Goal: Task Accomplishment & Management: Manage account settings

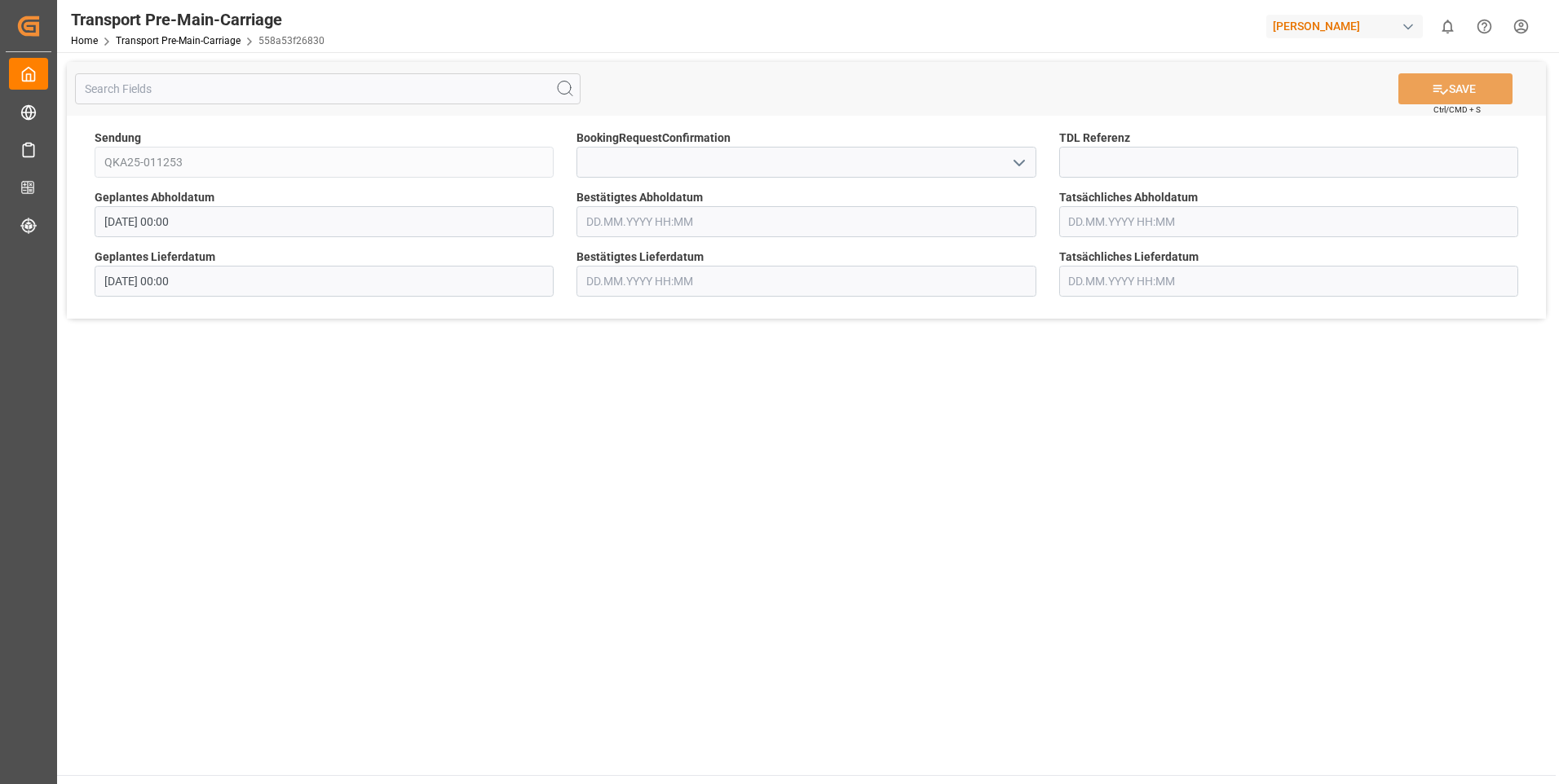
click at [679, 222] on input "text" at bounding box center [806, 222] width 459 height 31
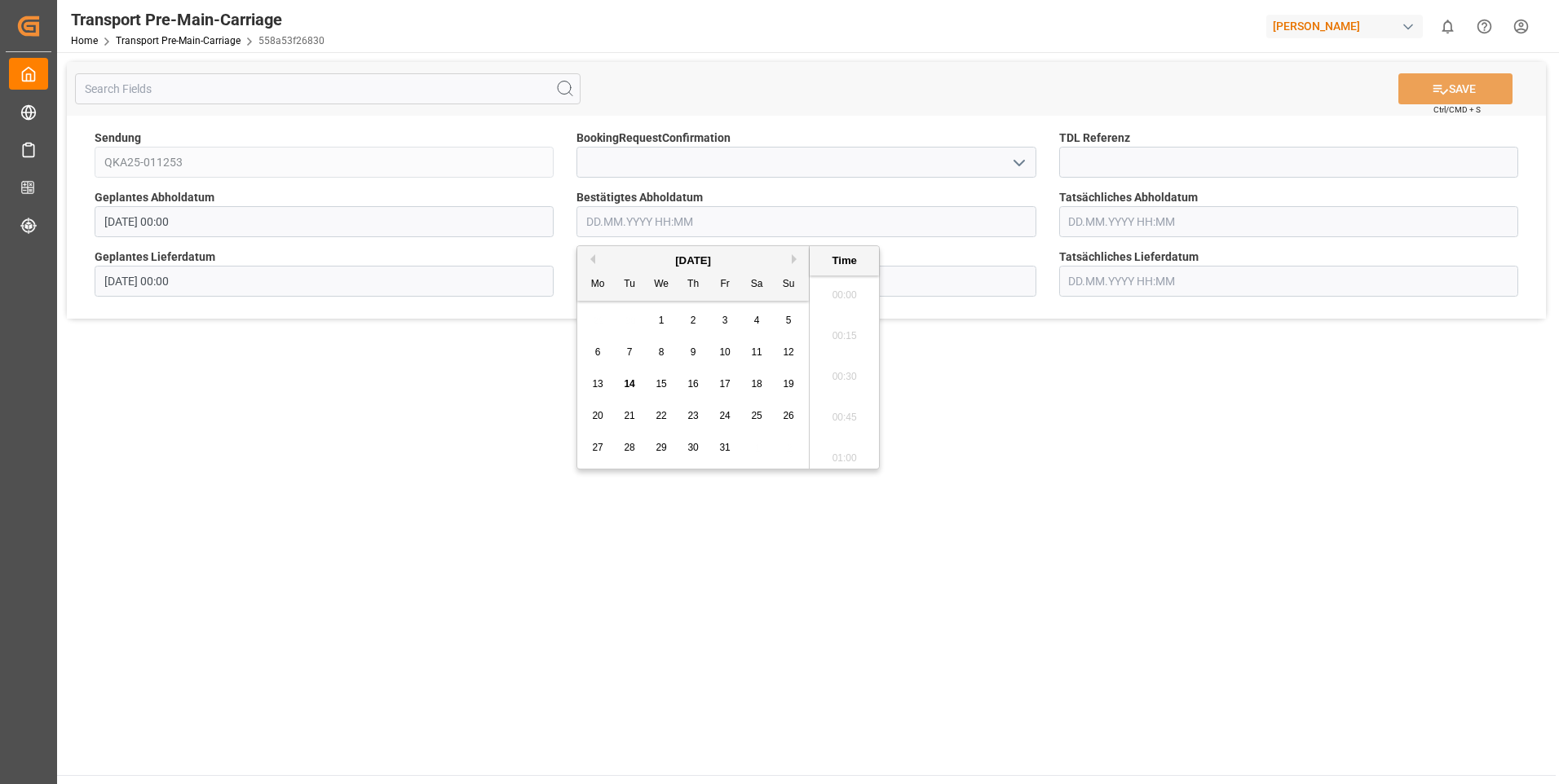
scroll to position [1350, 0]
click at [661, 385] on span "15" at bounding box center [660, 384] width 10 height 11
click at [840, 407] on li "11:00" at bounding box center [844, 412] width 69 height 41
type input "[DATE] 11:00"
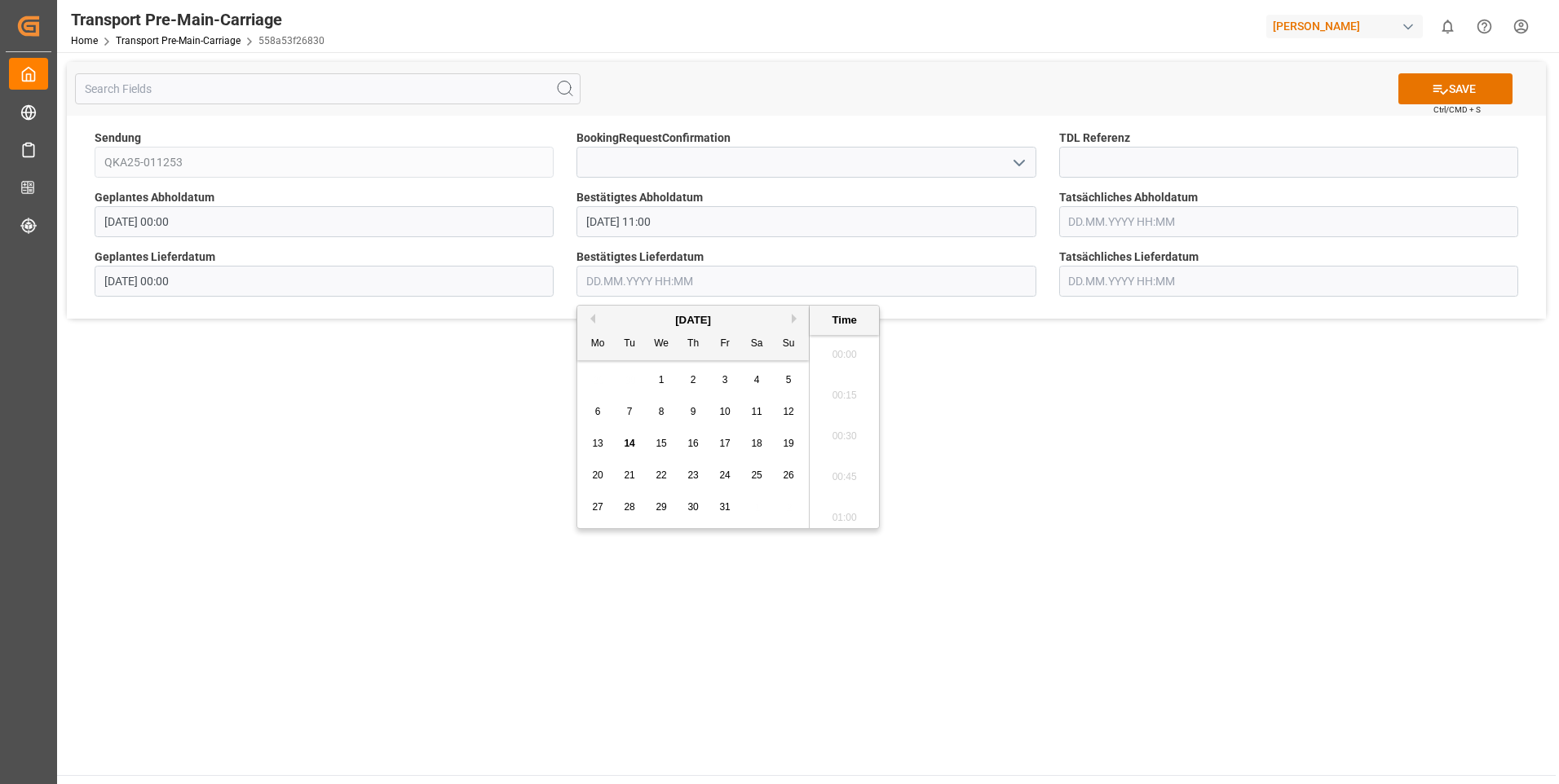
click at [658, 282] on input "text" at bounding box center [806, 282] width 459 height 31
click at [661, 441] on span "15" at bounding box center [660, 443] width 10 height 11
click at [848, 467] on li "11:00" at bounding box center [844, 472] width 69 height 41
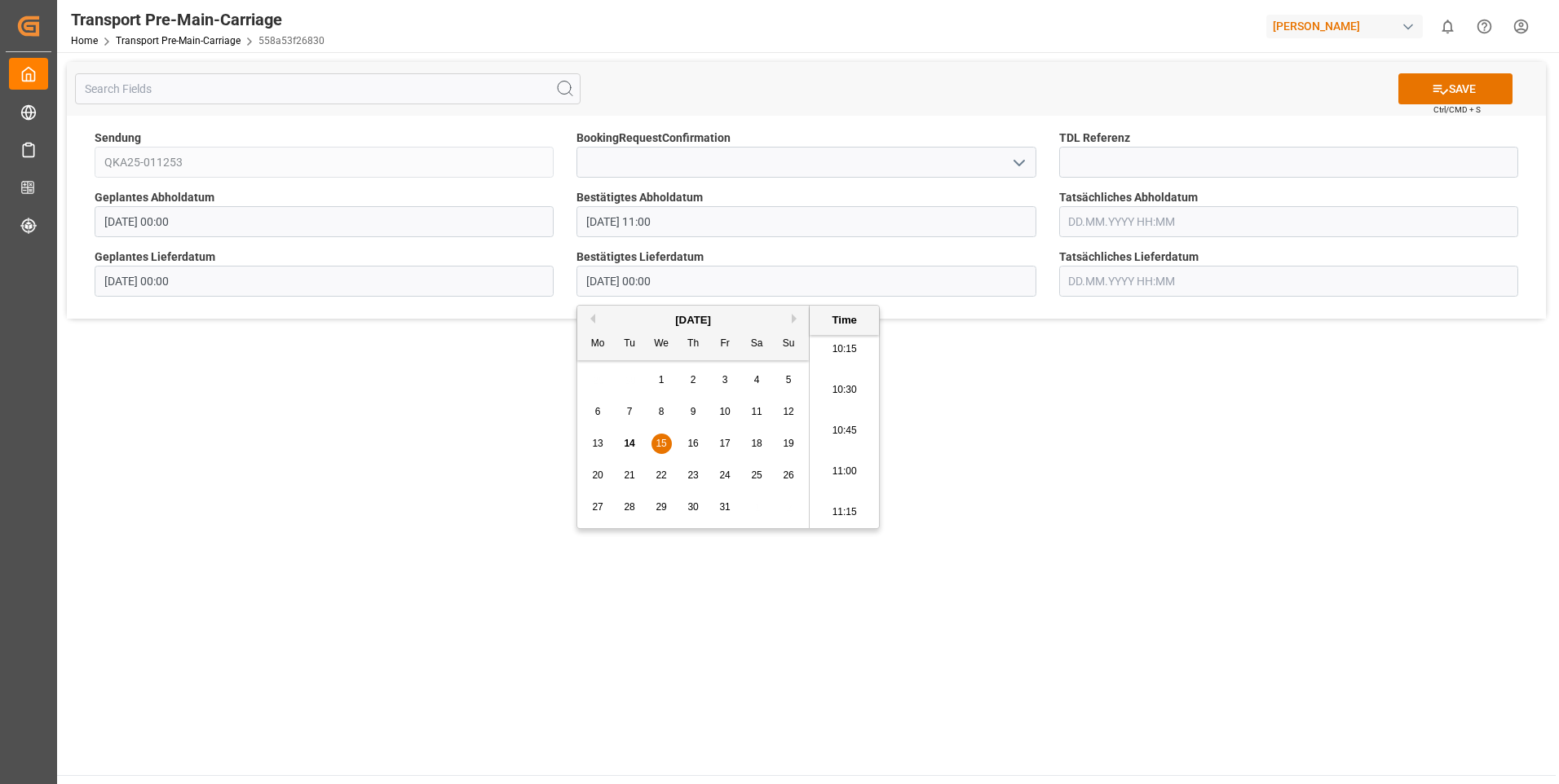
type input "[DATE] 11:00"
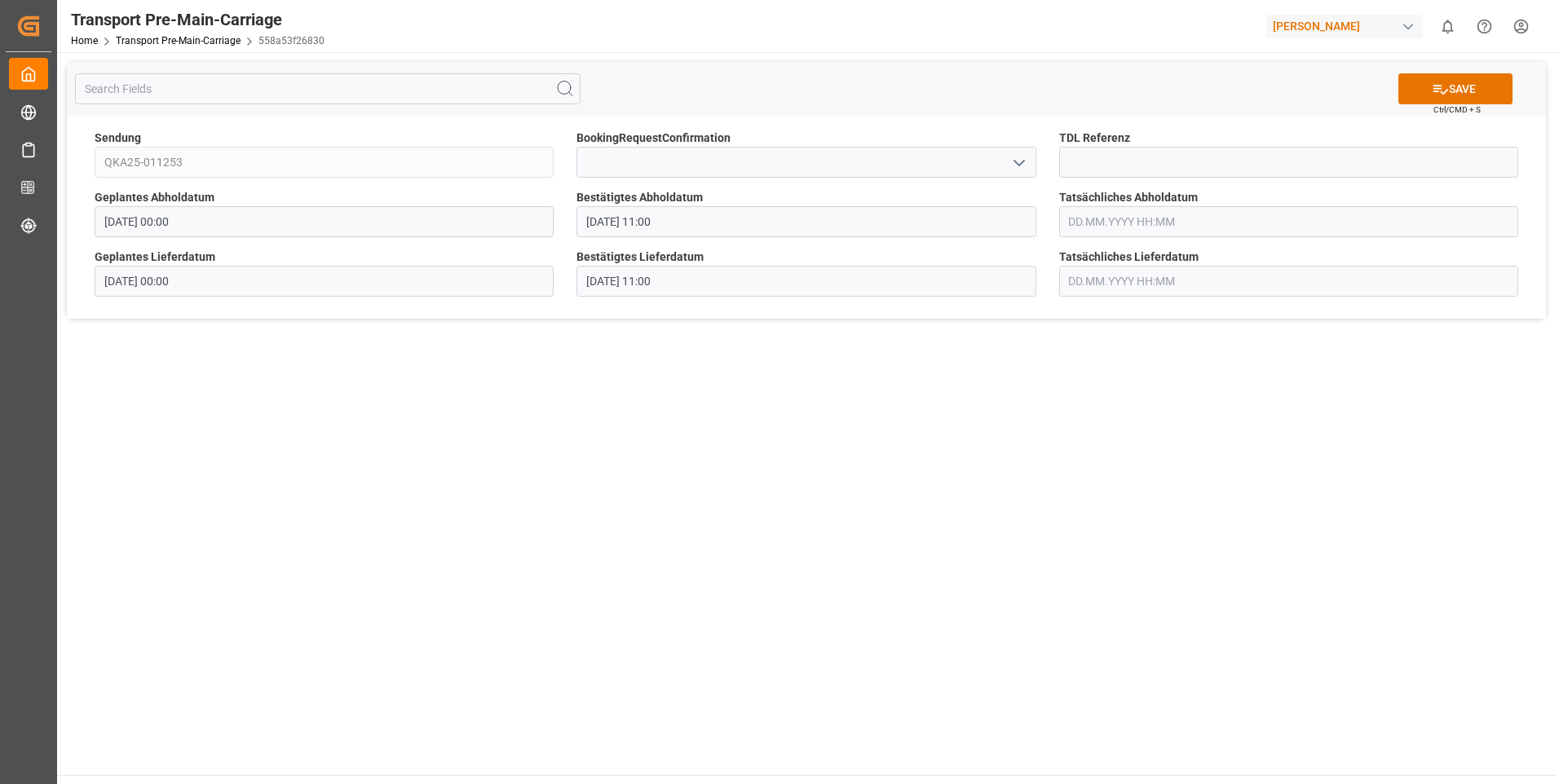
click at [1112, 223] on input "text" at bounding box center [1289, 222] width 459 height 31
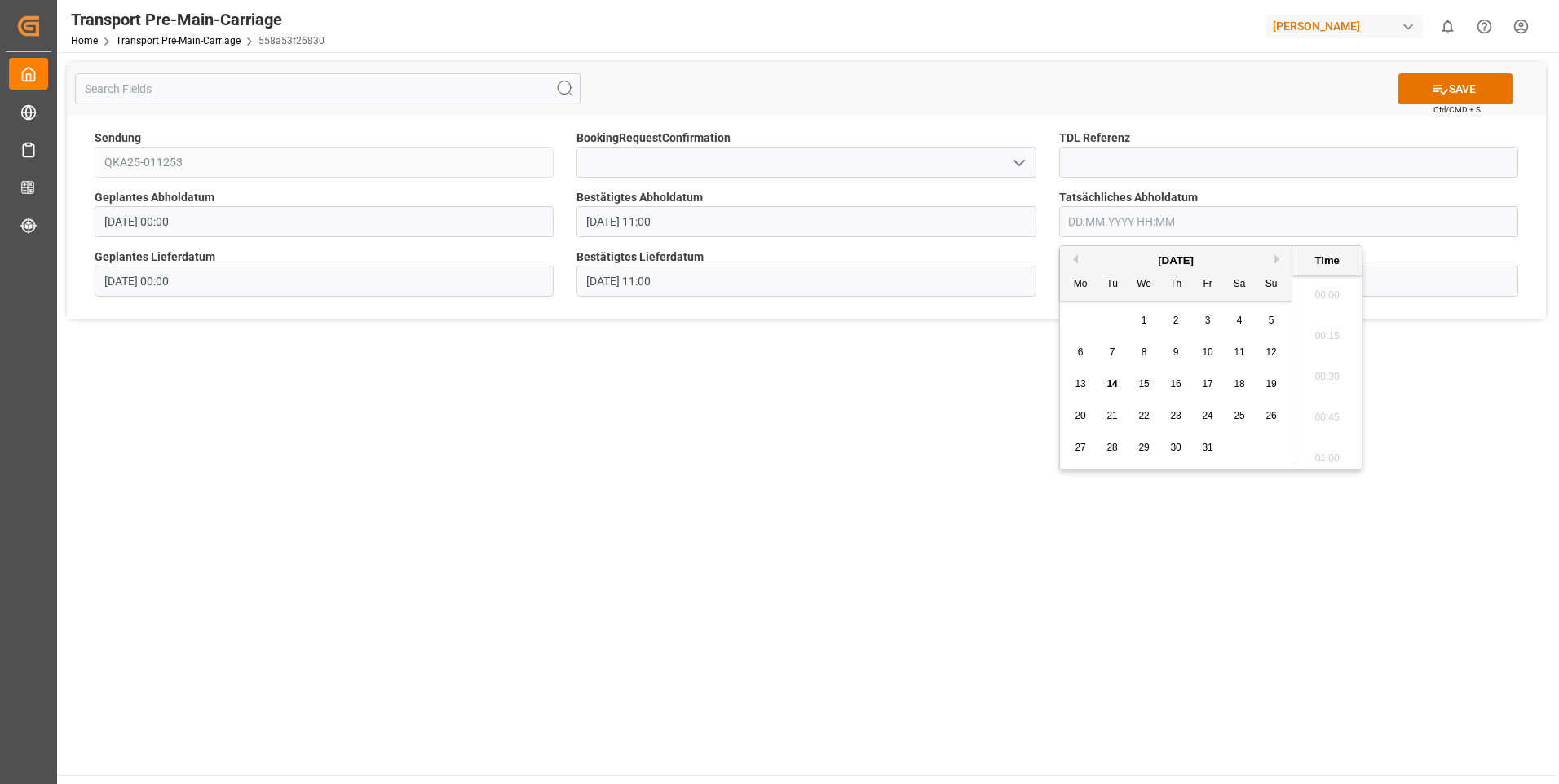
scroll to position [1350, 0]
click at [1138, 384] on div "15" at bounding box center [1144, 385] width 20 height 19
click at [1318, 410] on li "11:00" at bounding box center [1326, 412] width 69 height 41
type input "[DATE] 11:00"
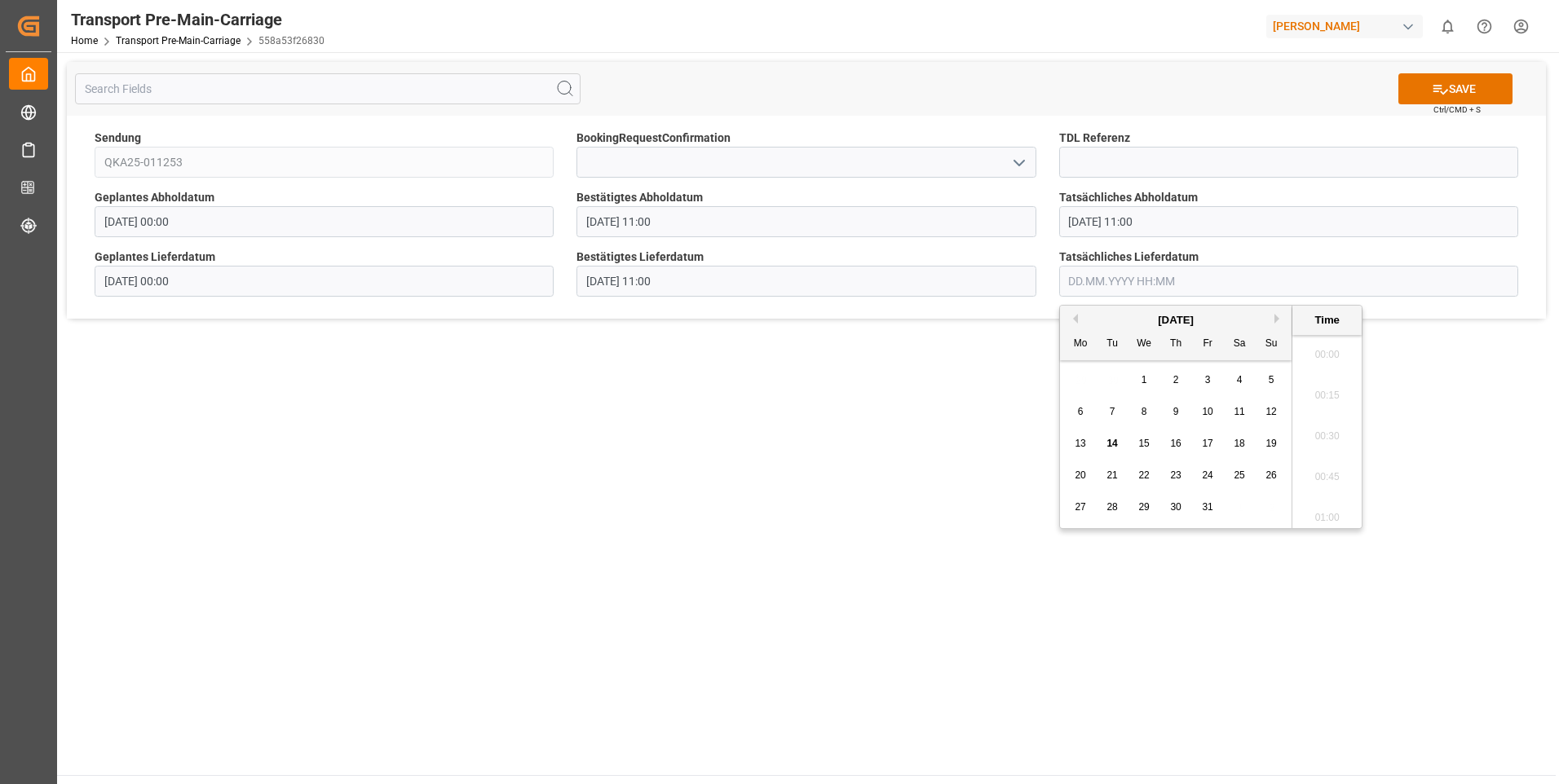
click at [1127, 286] on input "text" at bounding box center [1289, 282] width 459 height 31
click at [1148, 448] on span "15" at bounding box center [1144, 443] width 10 height 11
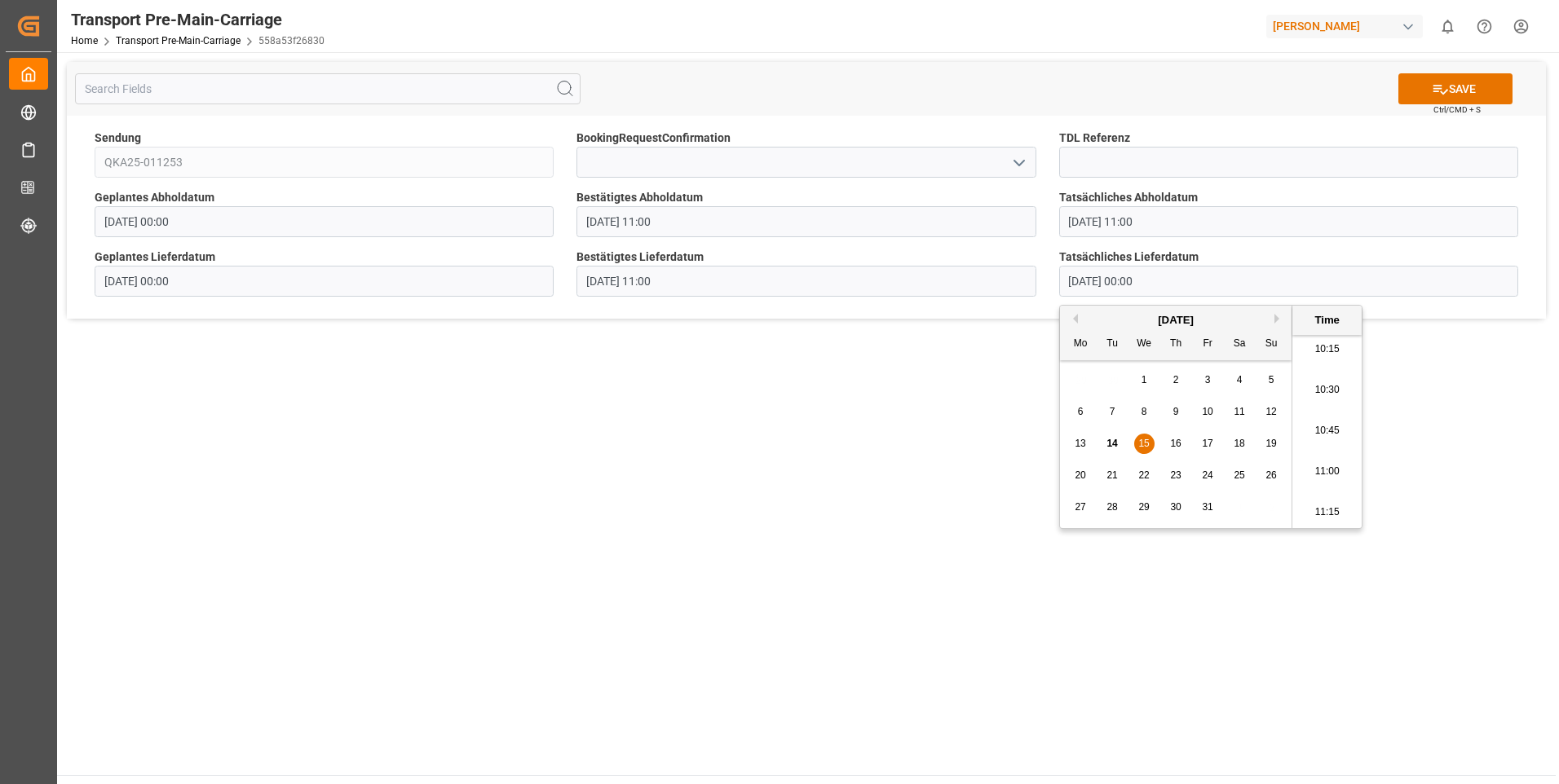
click at [1334, 472] on li "11:00" at bounding box center [1326, 472] width 69 height 41
type input "[DATE] 11:00"
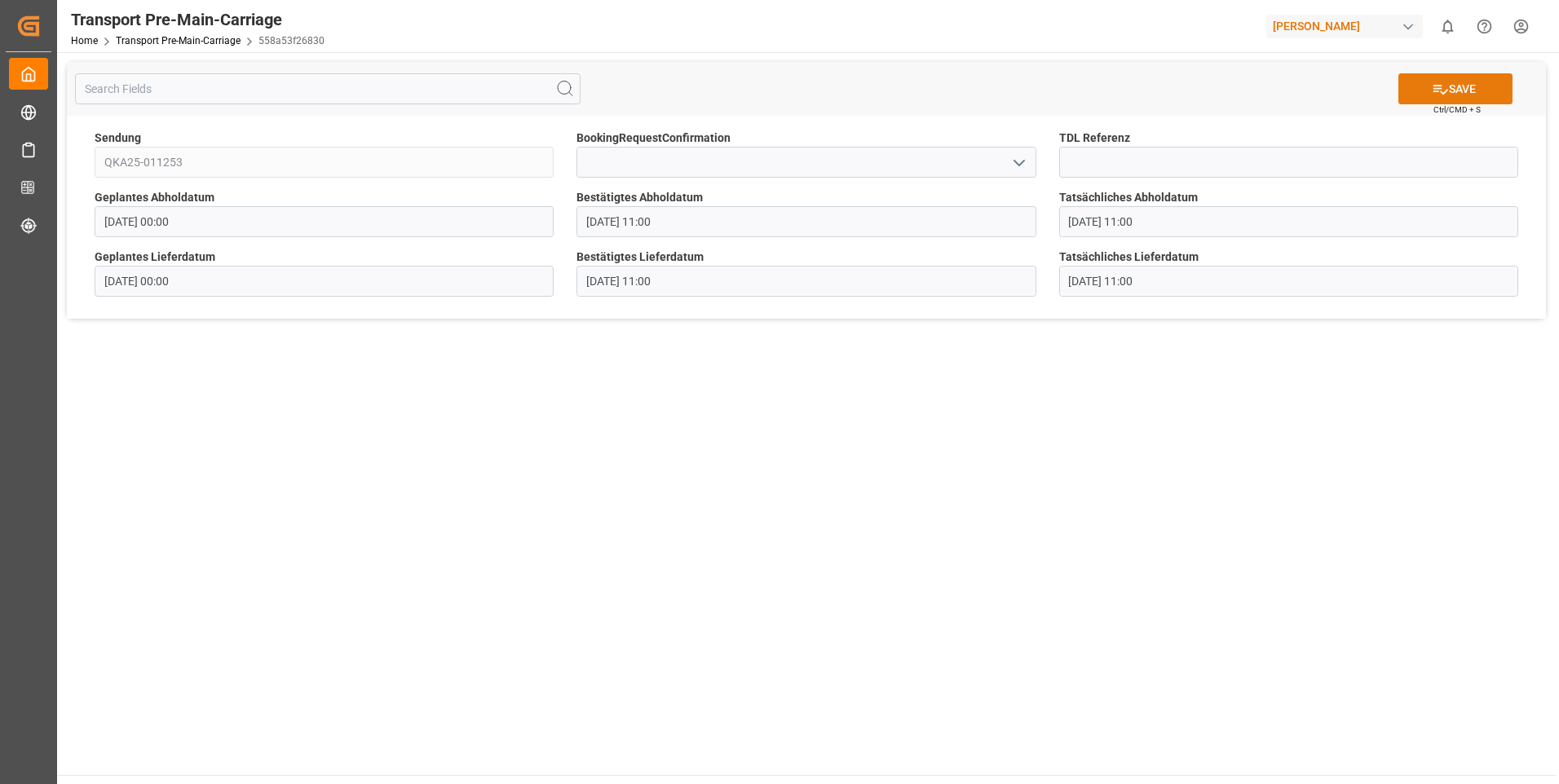
click at [1446, 88] on button "SAVE" at bounding box center [1455, 89] width 114 height 31
